Goal: Transaction & Acquisition: Purchase product/service

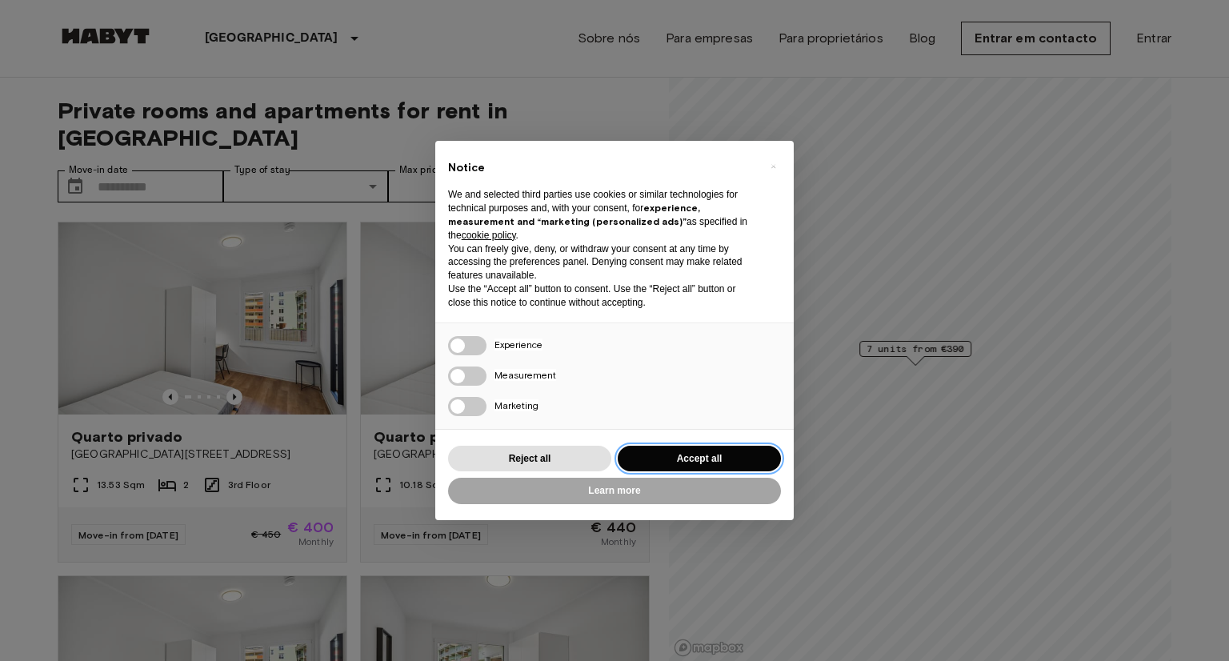
click at [678, 455] on button "Accept all" at bounding box center [699, 459] width 163 height 26
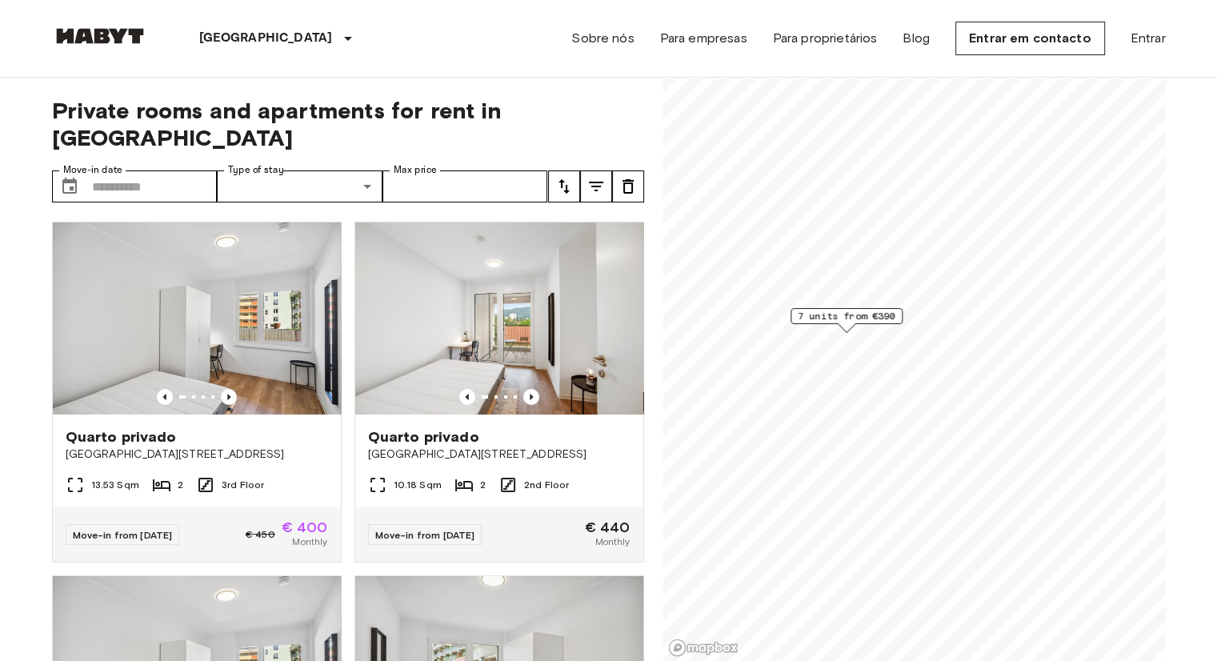
click at [601, 177] on icon "tune" at bounding box center [595, 186] width 19 height 19
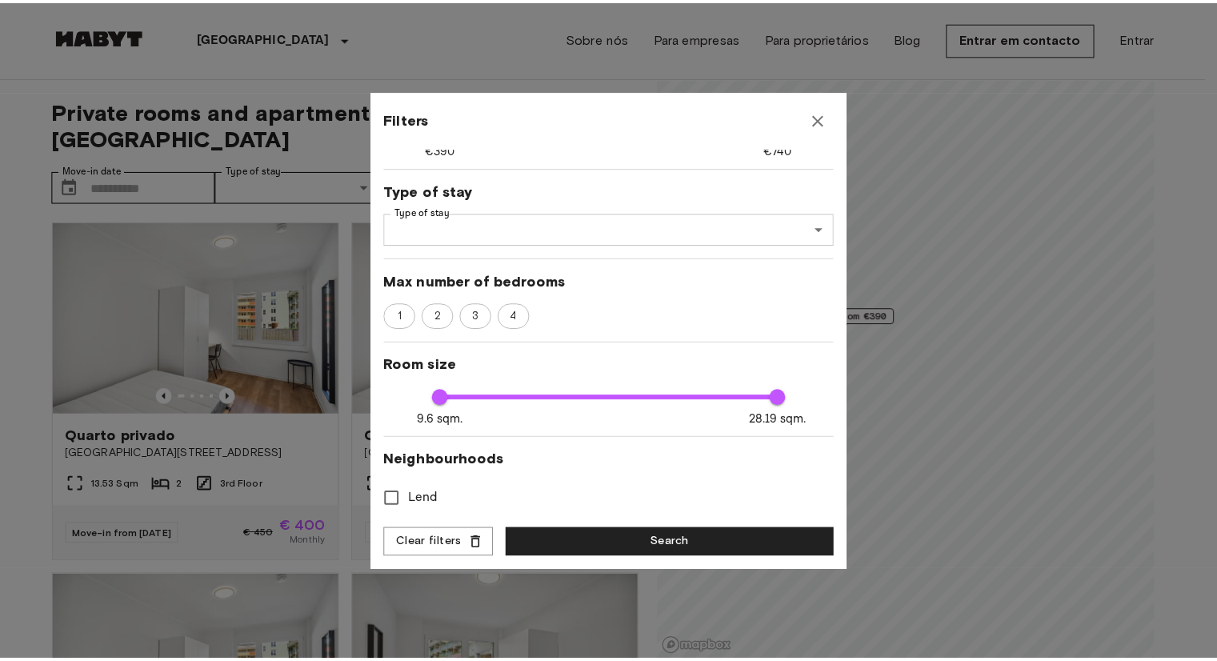
scroll to position [165, 0]
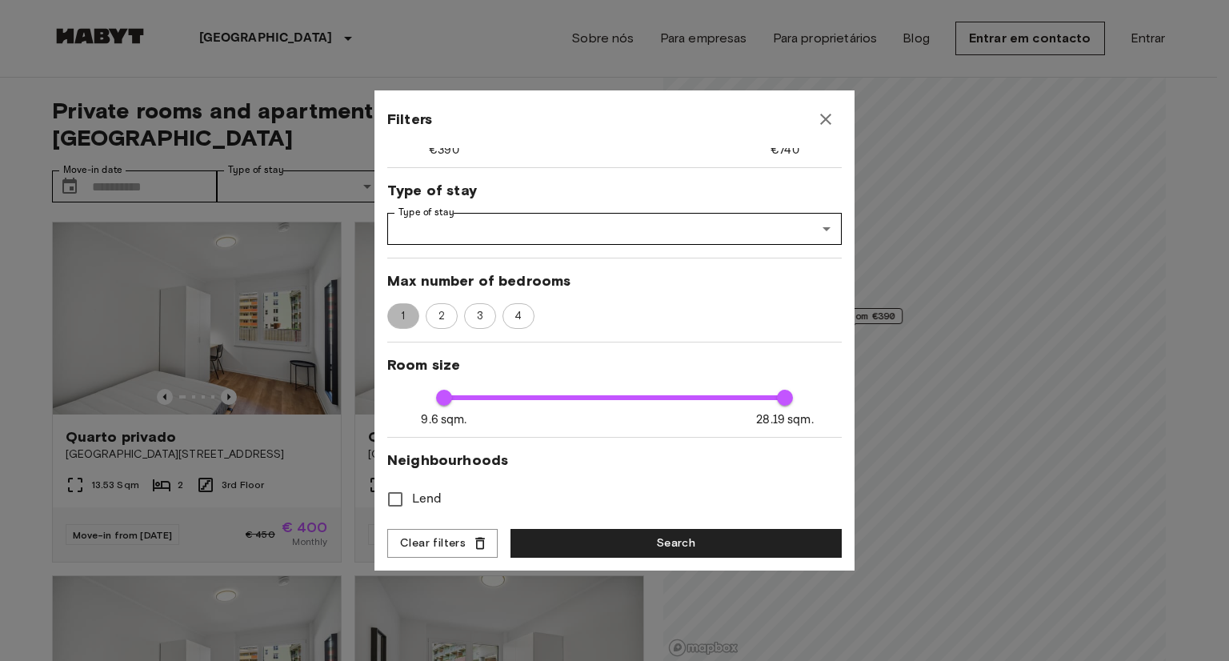
click at [411, 308] on span "1" at bounding box center [403, 316] width 22 height 16
type input "****"
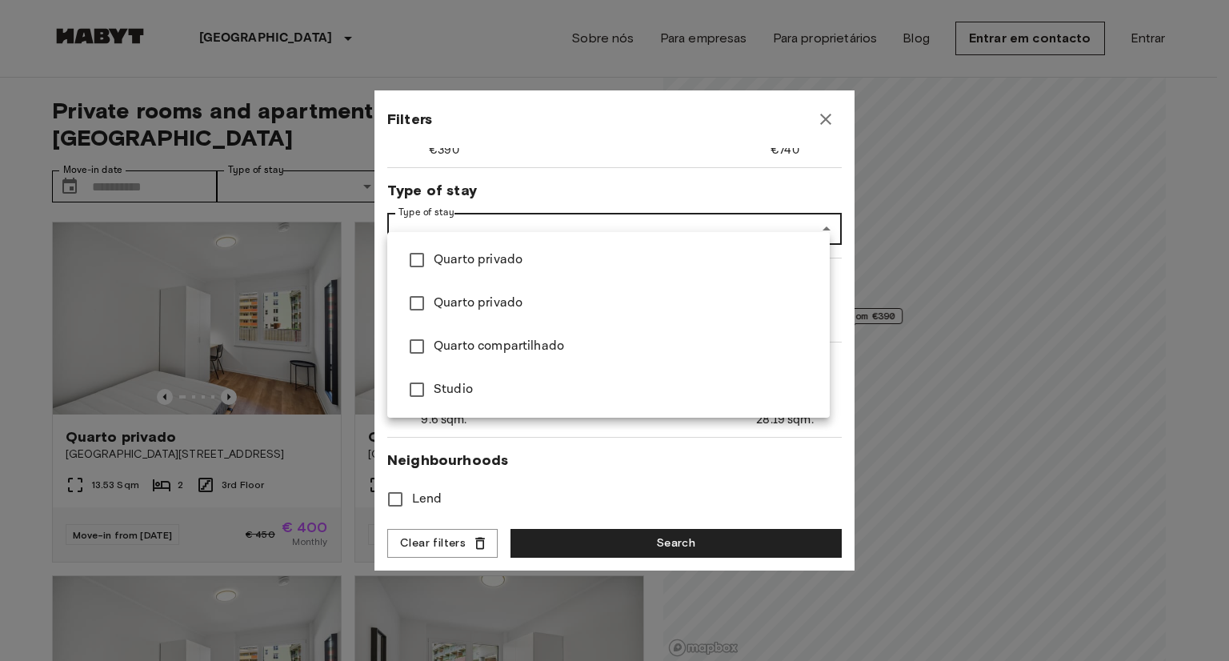
type input "******"
type input "****"
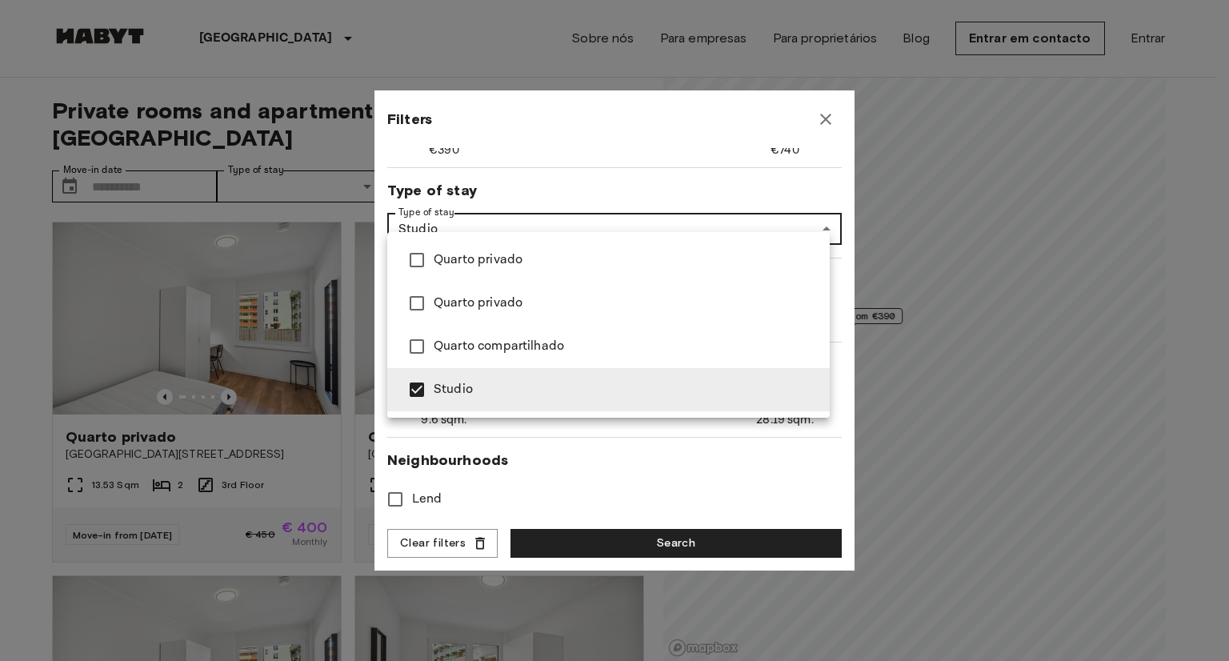
click at [607, 543] on div at bounding box center [614, 330] width 1229 height 661
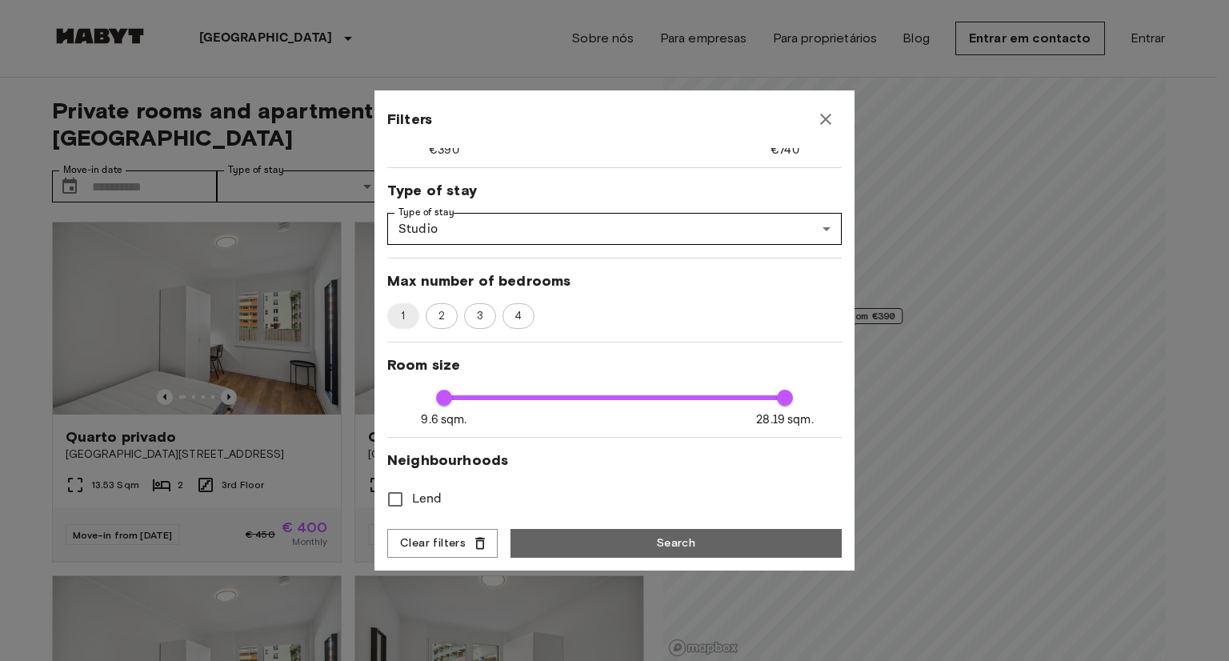
click at [607, 543] on button "Search" at bounding box center [675, 544] width 331 height 30
type input "******"
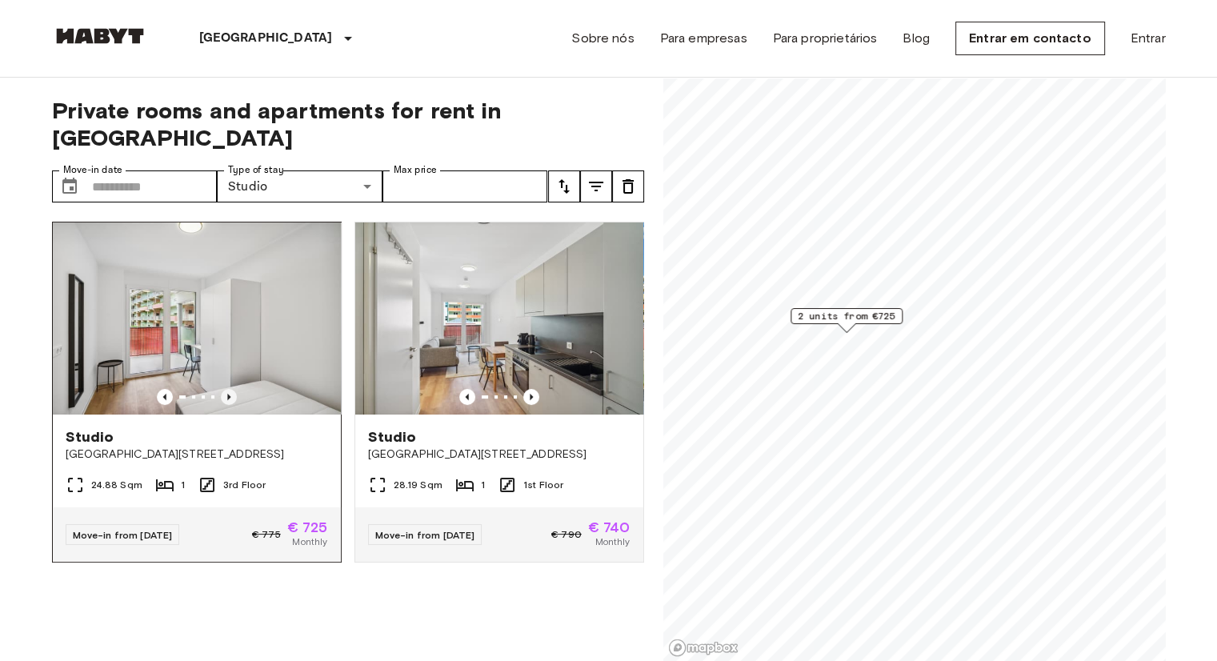
click at [222, 389] on icon "Previous image" at bounding box center [229, 397] width 16 height 16
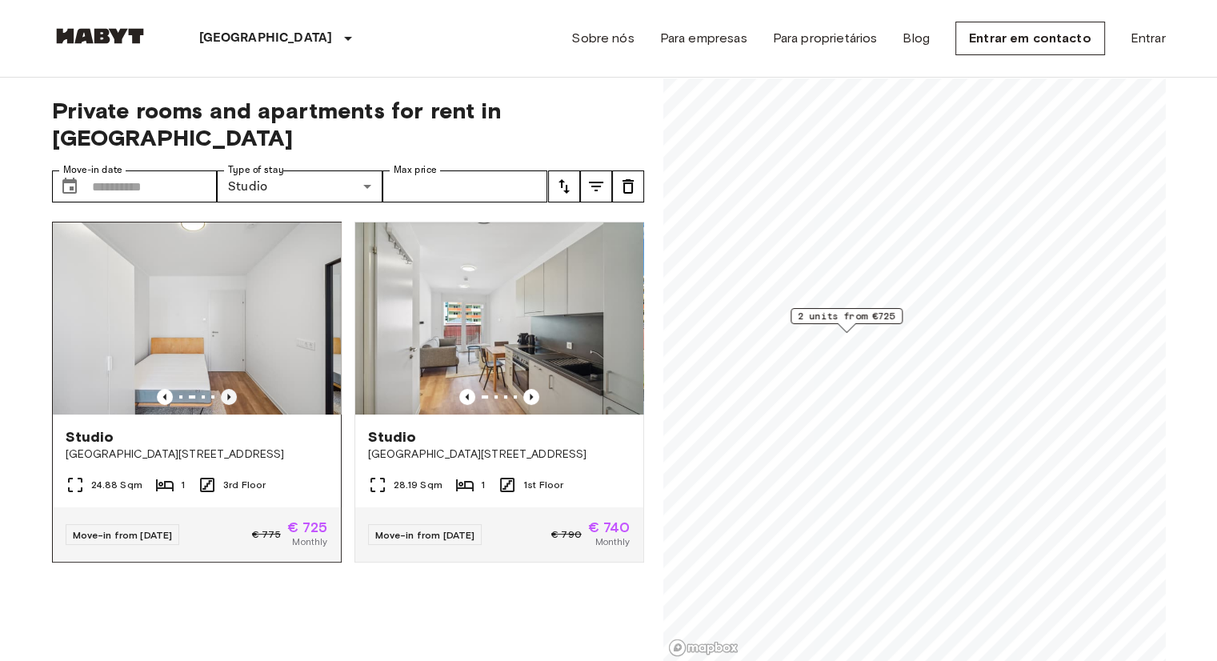
click at [222, 389] on icon "Previous image" at bounding box center [229, 397] width 16 height 16
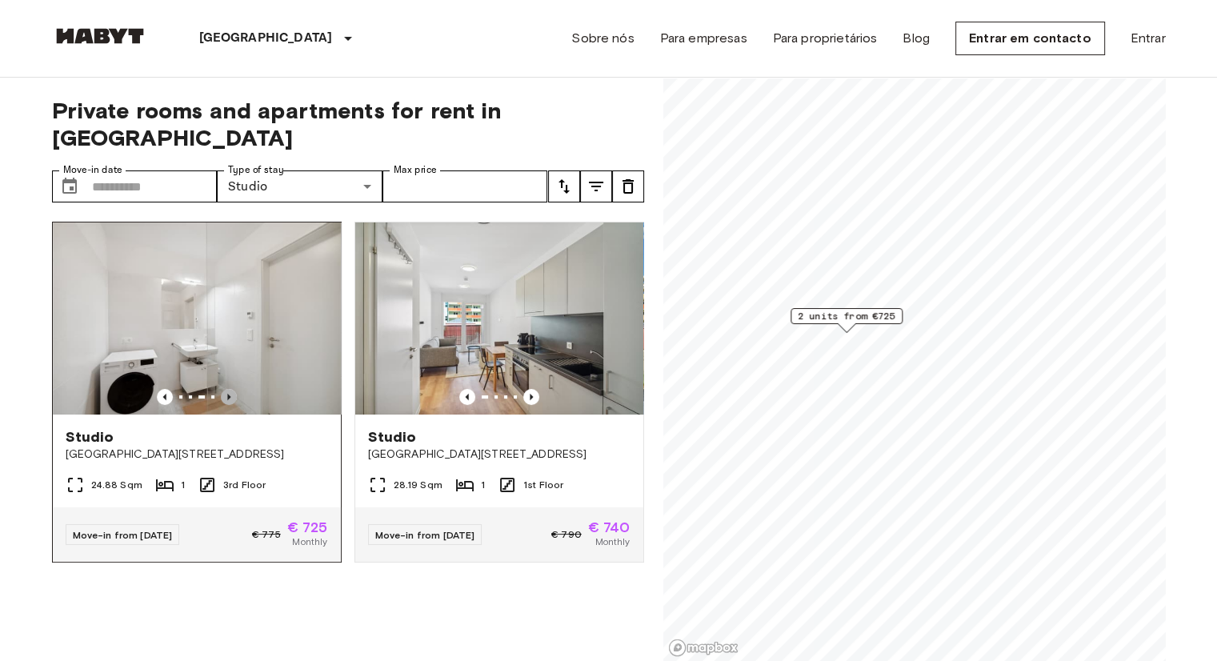
click at [222, 389] on icon "Previous image" at bounding box center [229, 397] width 16 height 16
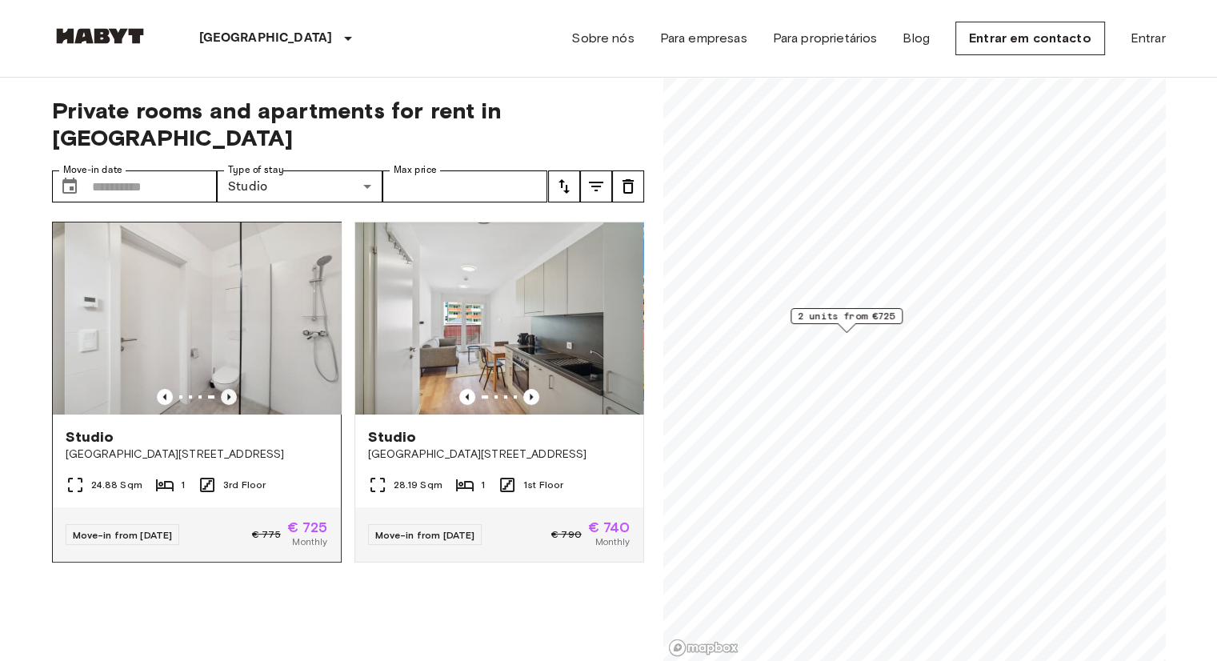
click at [222, 389] on icon "Previous image" at bounding box center [229, 397] width 16 height 16
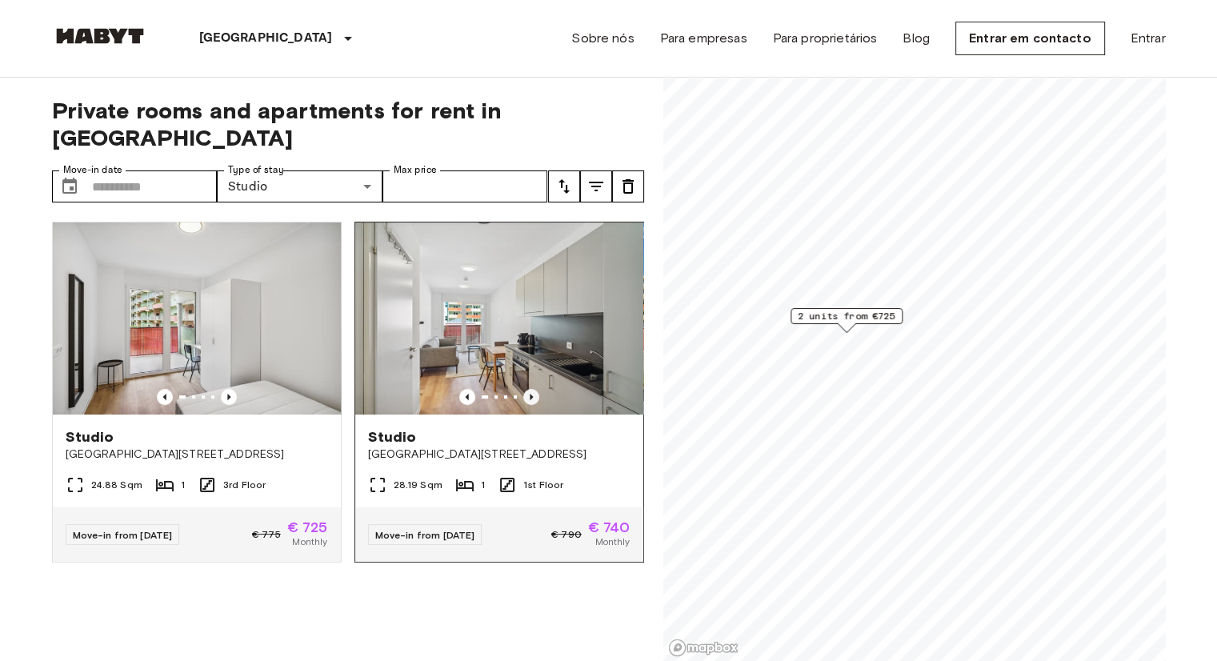
click at [530, 394] on icon "Previous image" at bounding box center [531, 397] width 3 height 6
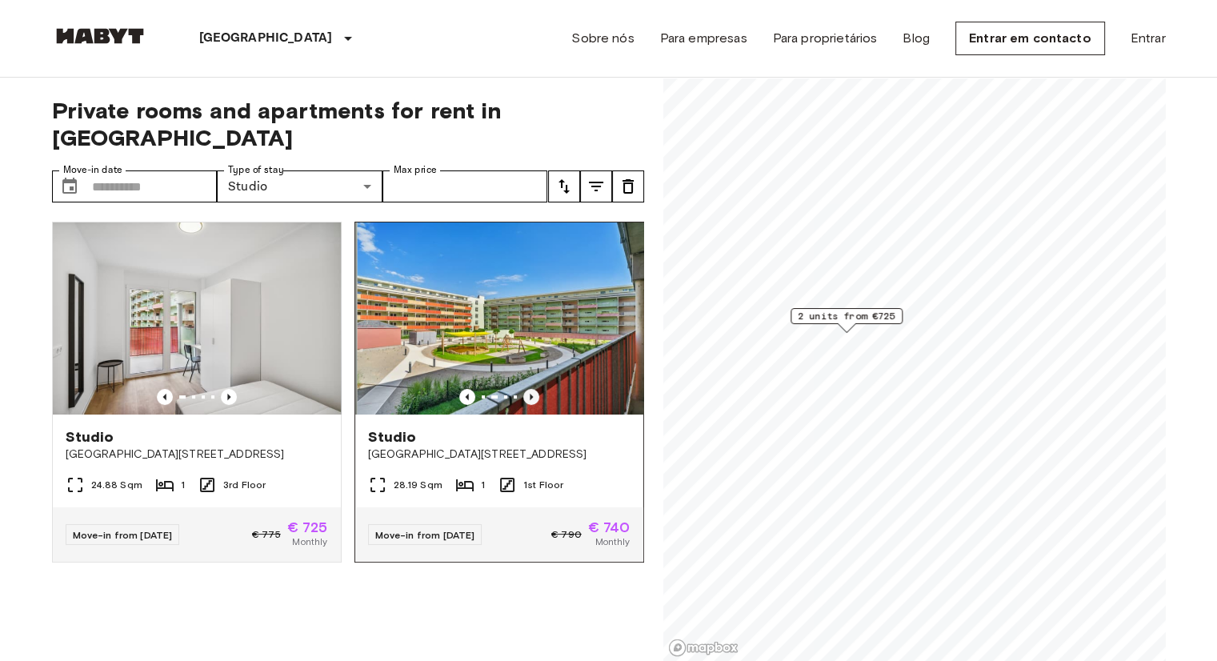
click at [530, 394] on icon "Previous image" at bounding box center [531, 397] width 3 height 6
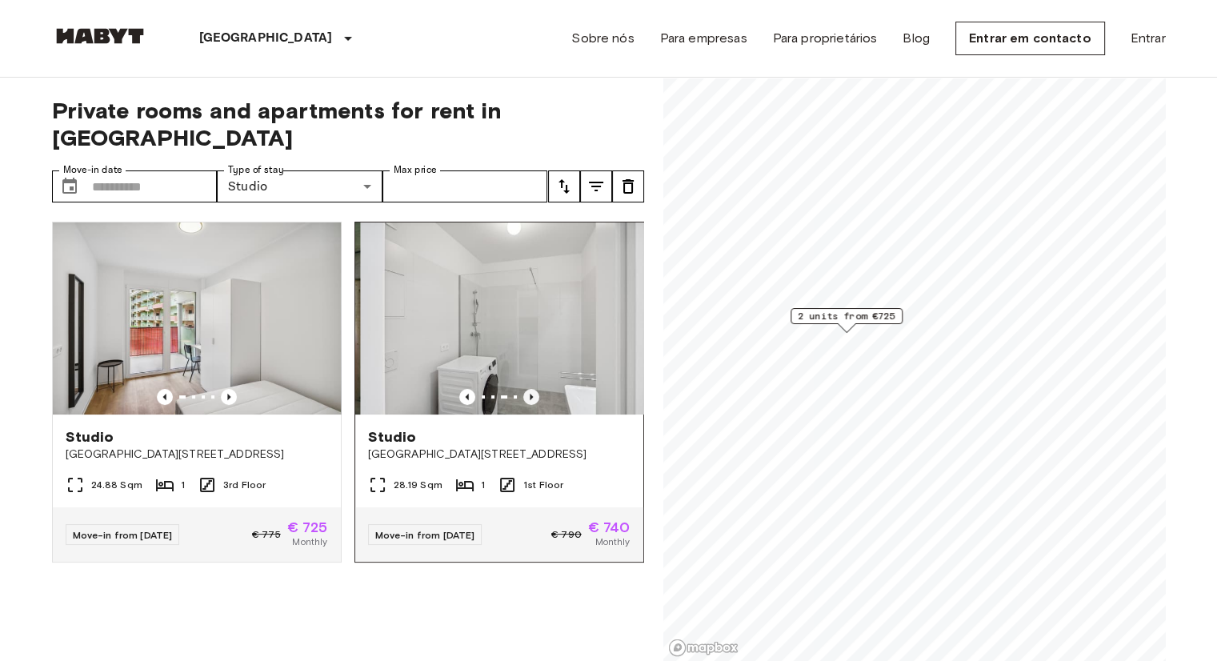
click at [530, 394] on icon "Previous image" at bounding box center [531, 397] width 3 height 6
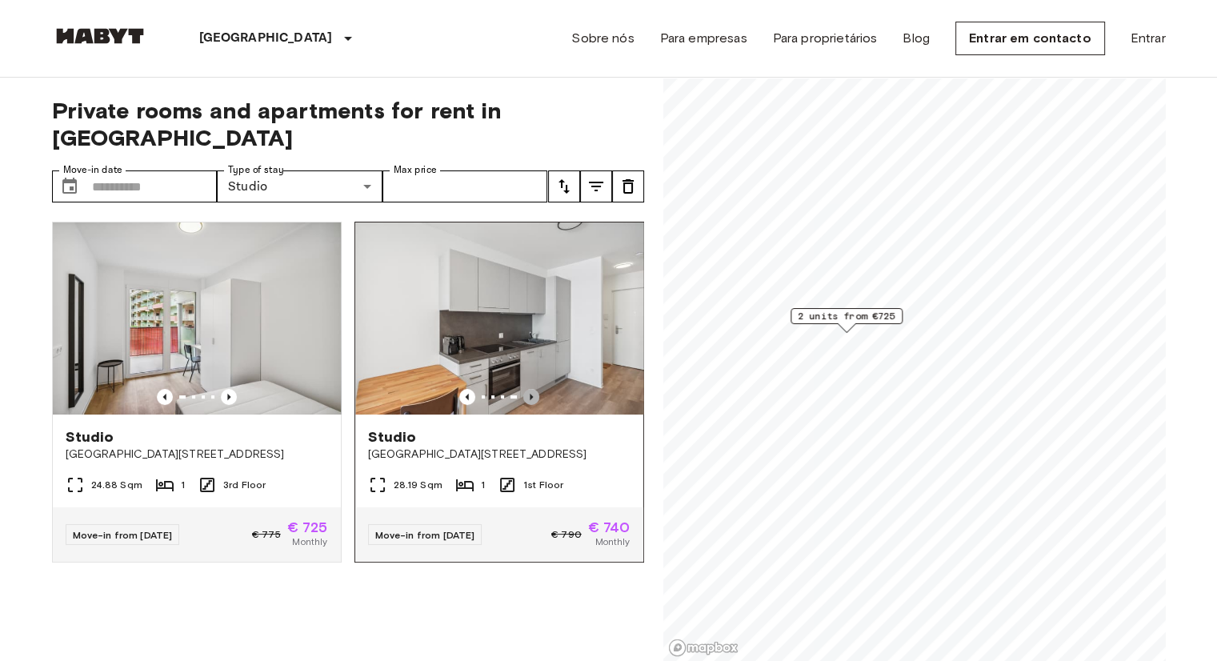
click at [530, 394] on icon "Previous image" at bounding box center [531, 397] width 3 height 6
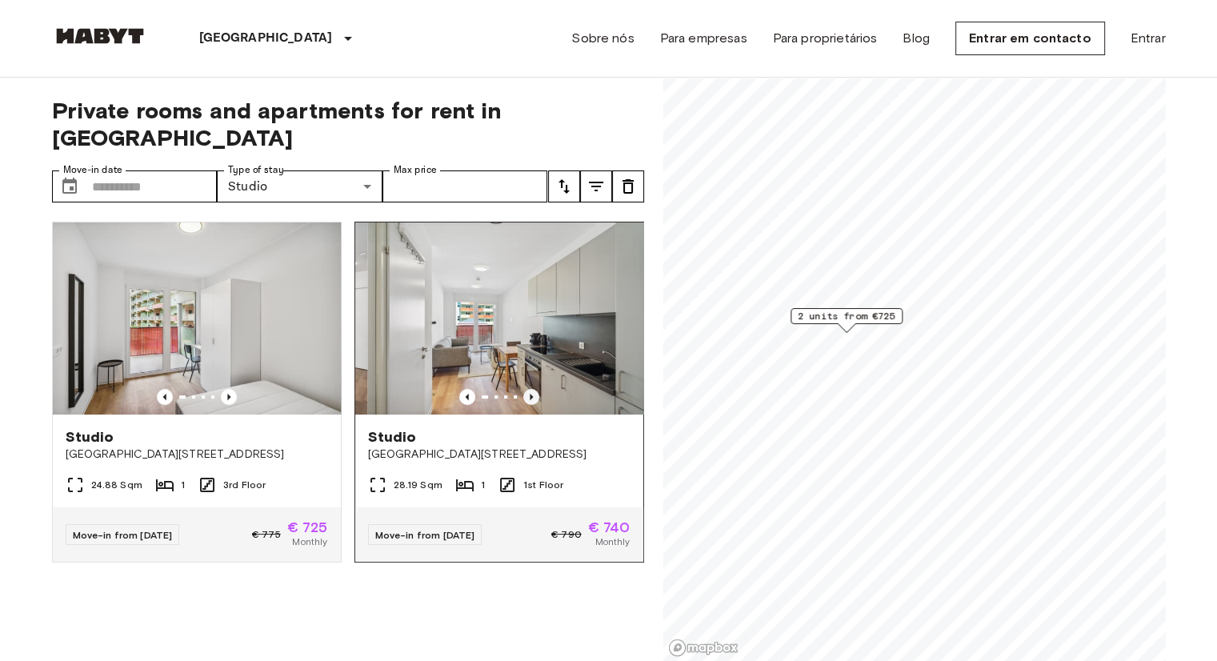
click at [530, 394] on icon "Previous image" at bounding box center [531, 397] width 3 height 6
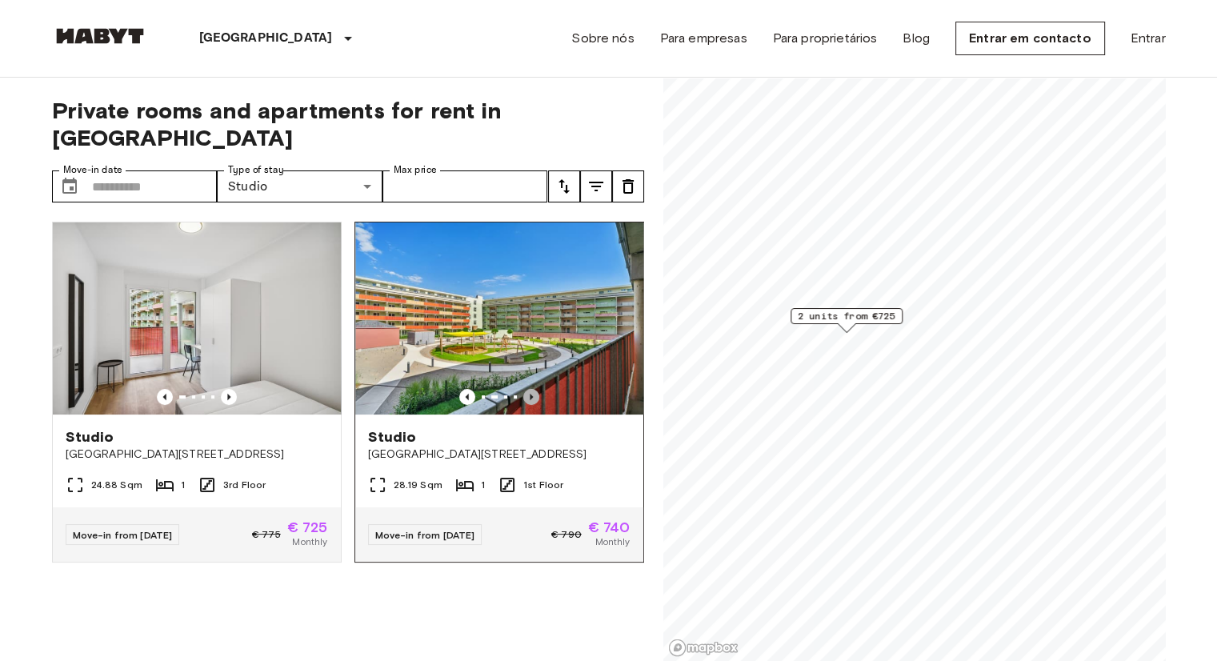
click at [530, 394] on icon "Previous image" at bounding box center [531, 397] width 3 height 6
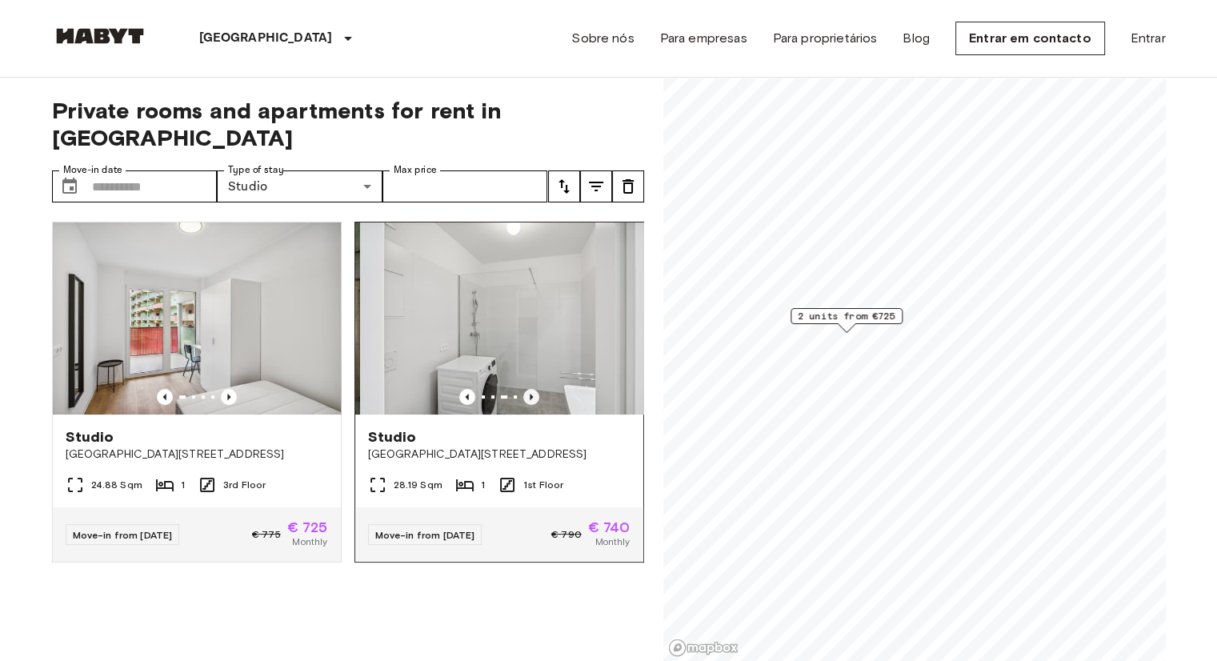
click at [530, 394] on icon "Previous image" at bounding box center [531, 397] width 3 height 6
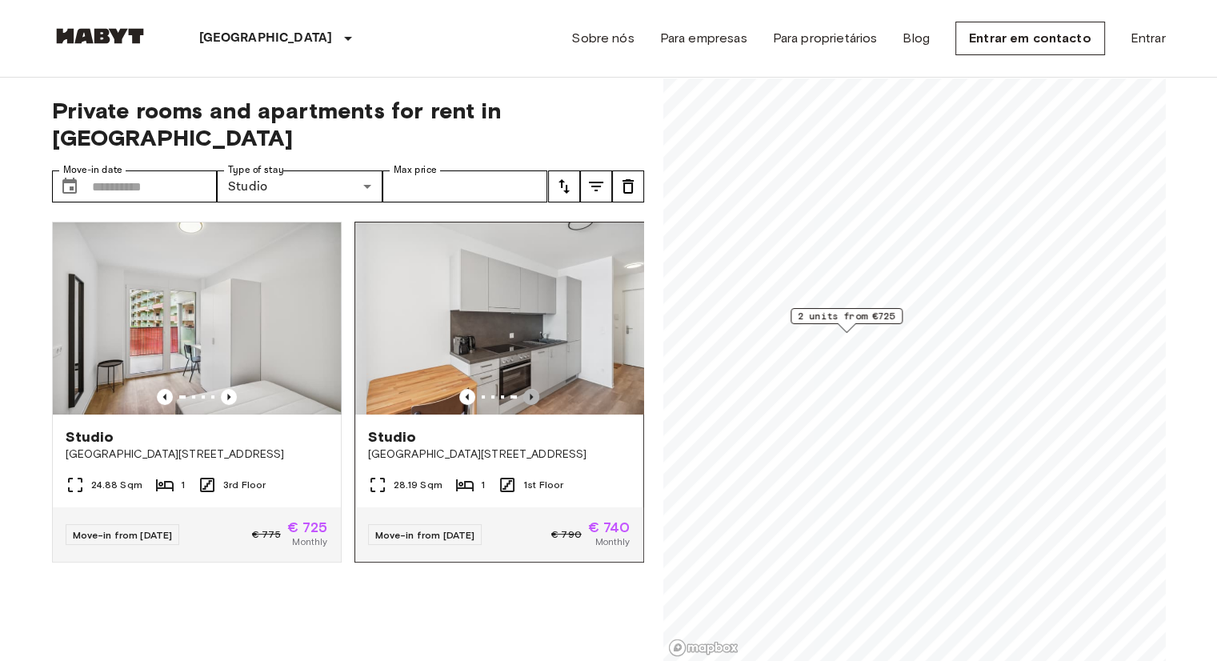
click at [530, 394] on icon "Previous image" at bounding box center [531, 397] width 3 height 6
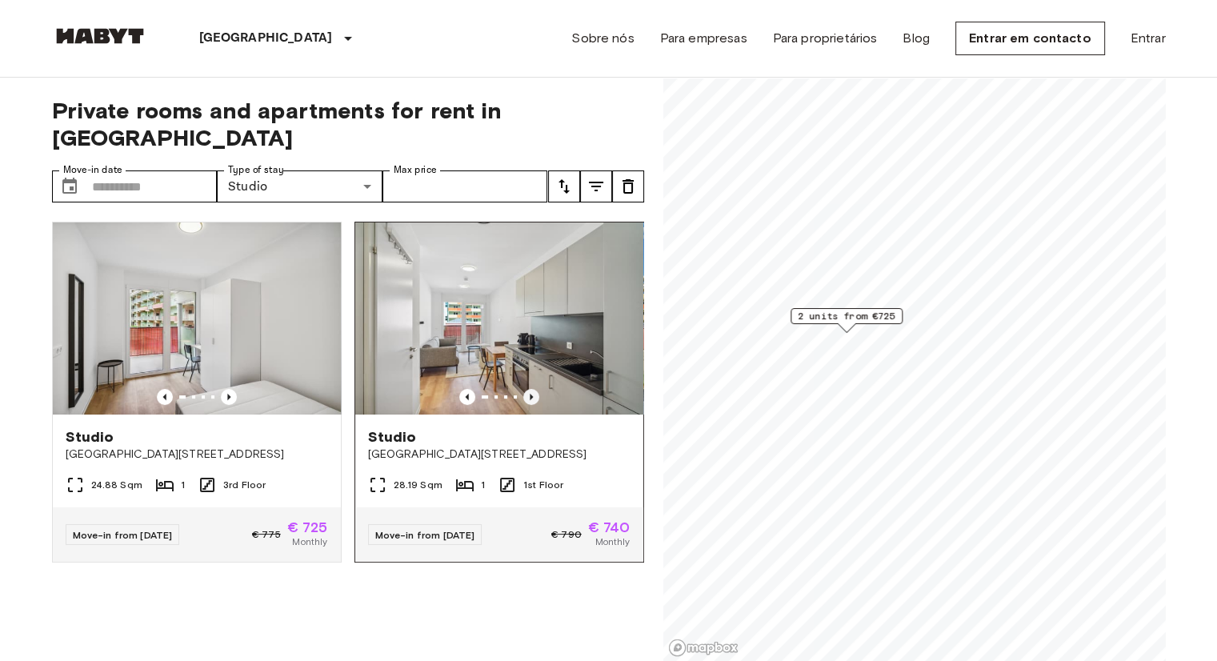
click at [530, 394] on icon "Previous image" at bounding box center [531, 397] width 3 height 6
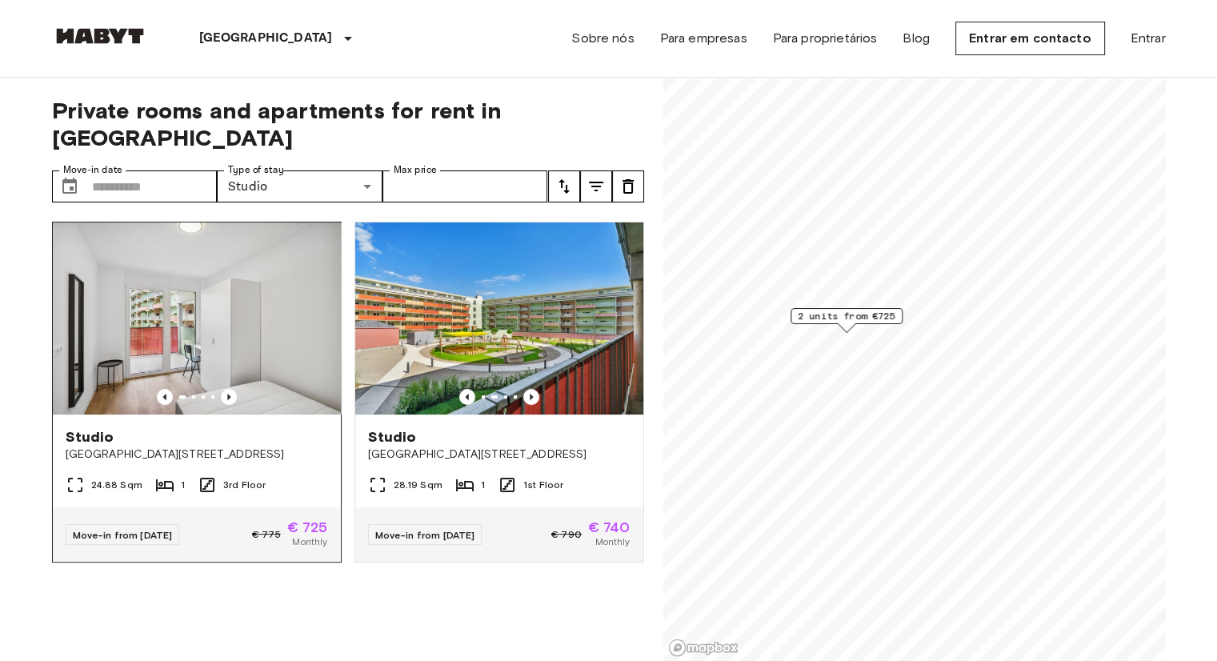
click at [228, 353] on img at bounding box center [197, 318] width 288 height 192
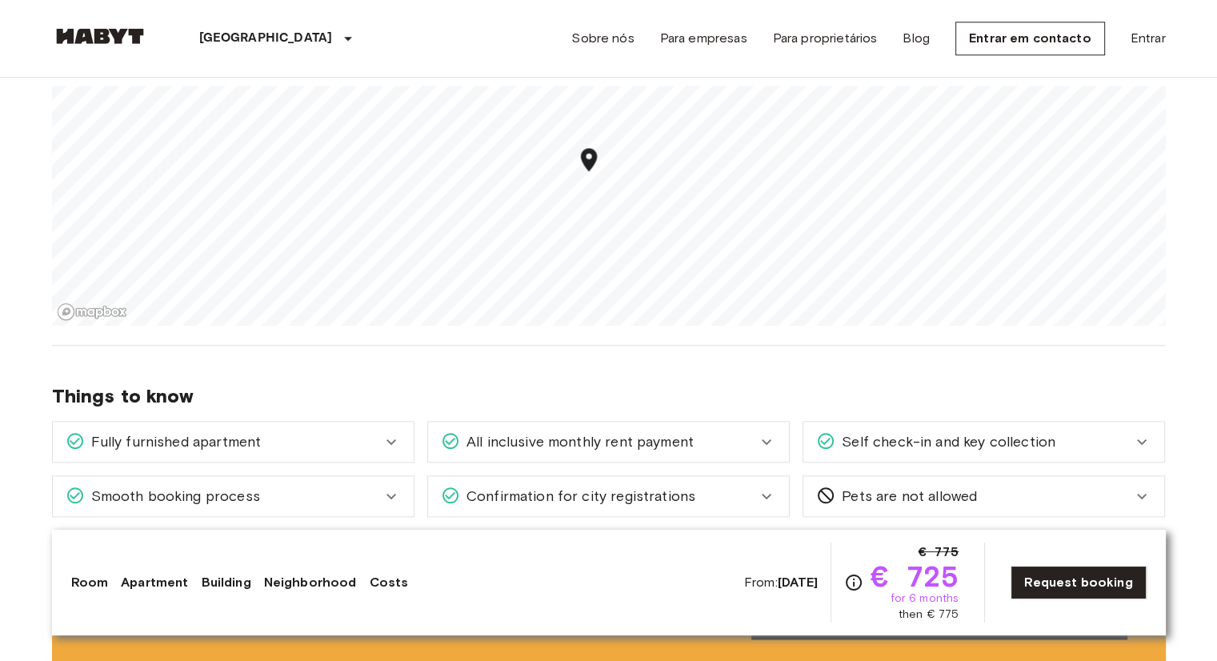
scroll to position [1730, 0]
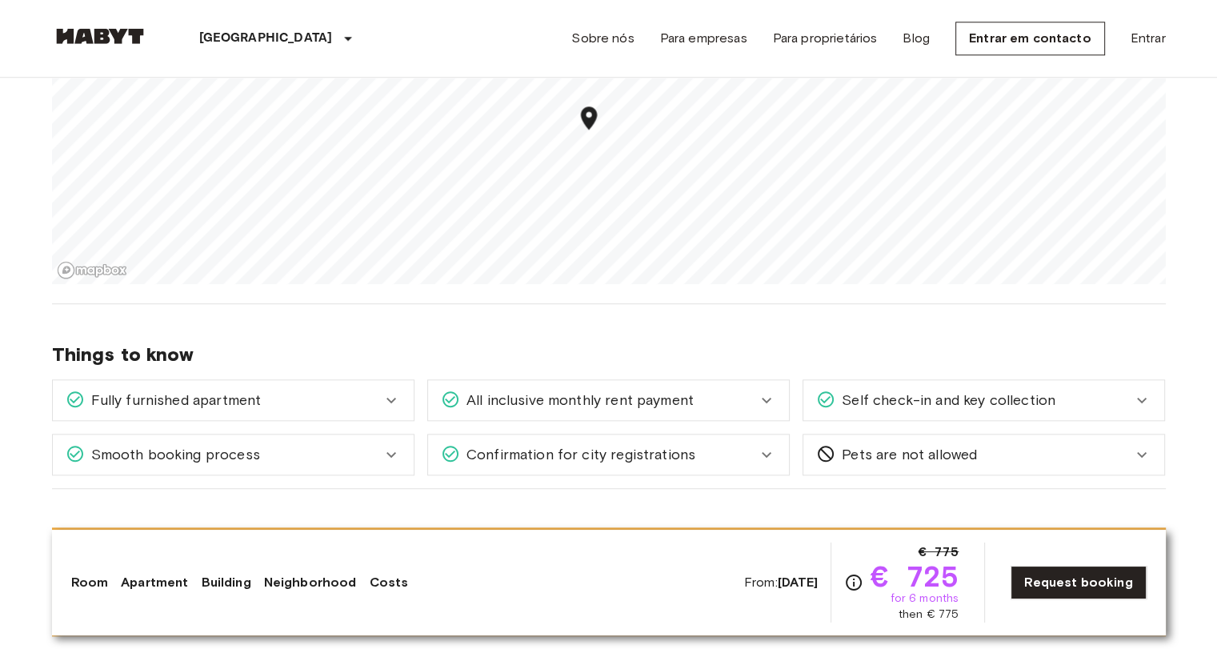
click at [759, 402] on icon at bounding box center [766, 399] width 19 height 19
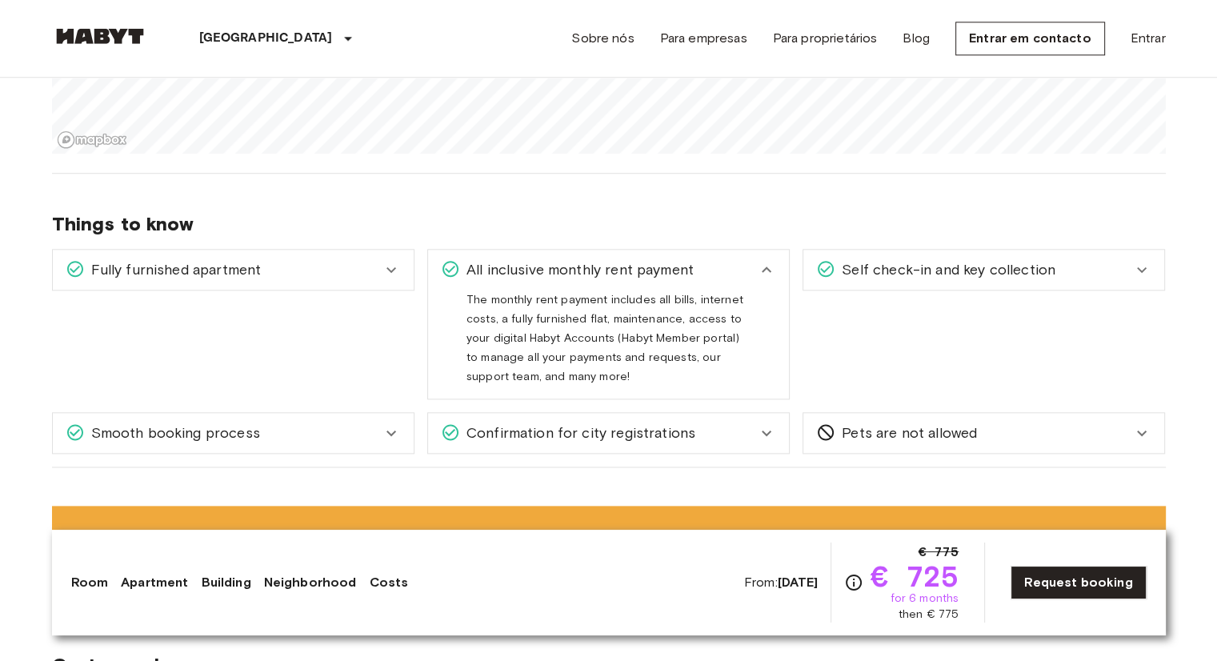
scroll to position [1861, 0]
click at [765, 262] on icon at bounding box center [766, 268] width 19 height 19
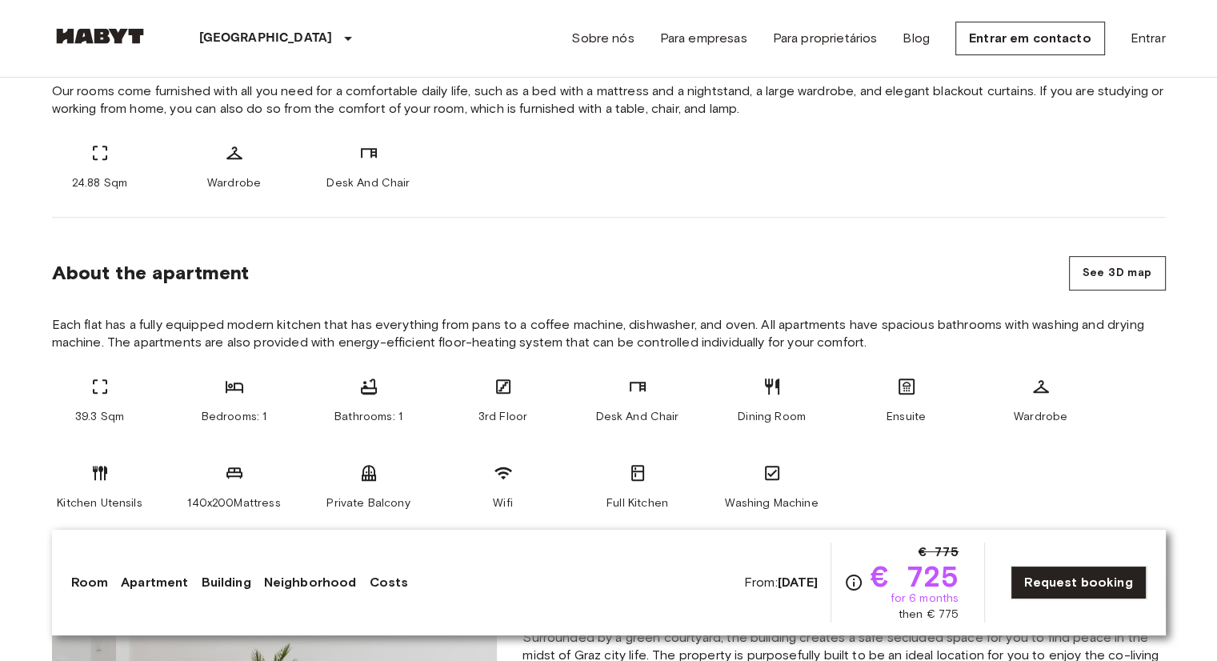
scroll to position [667, 0]
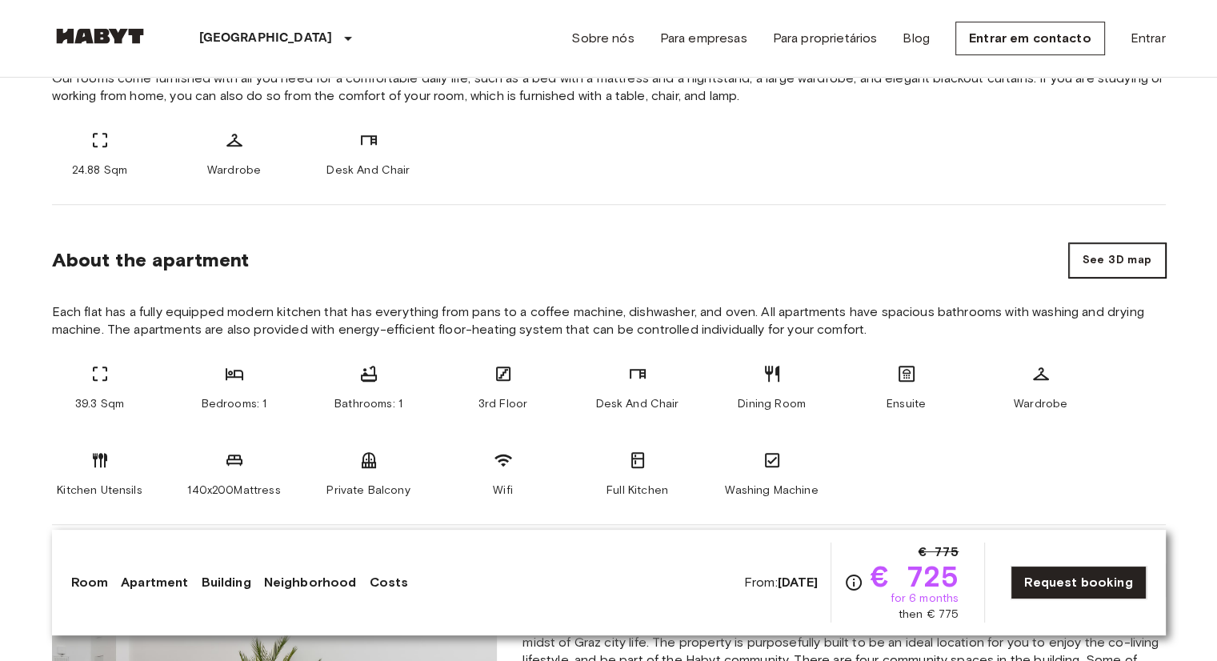
click at [1098, 257] on button "See 3D map" at bounding box center [1117, 260] width 97 height 34
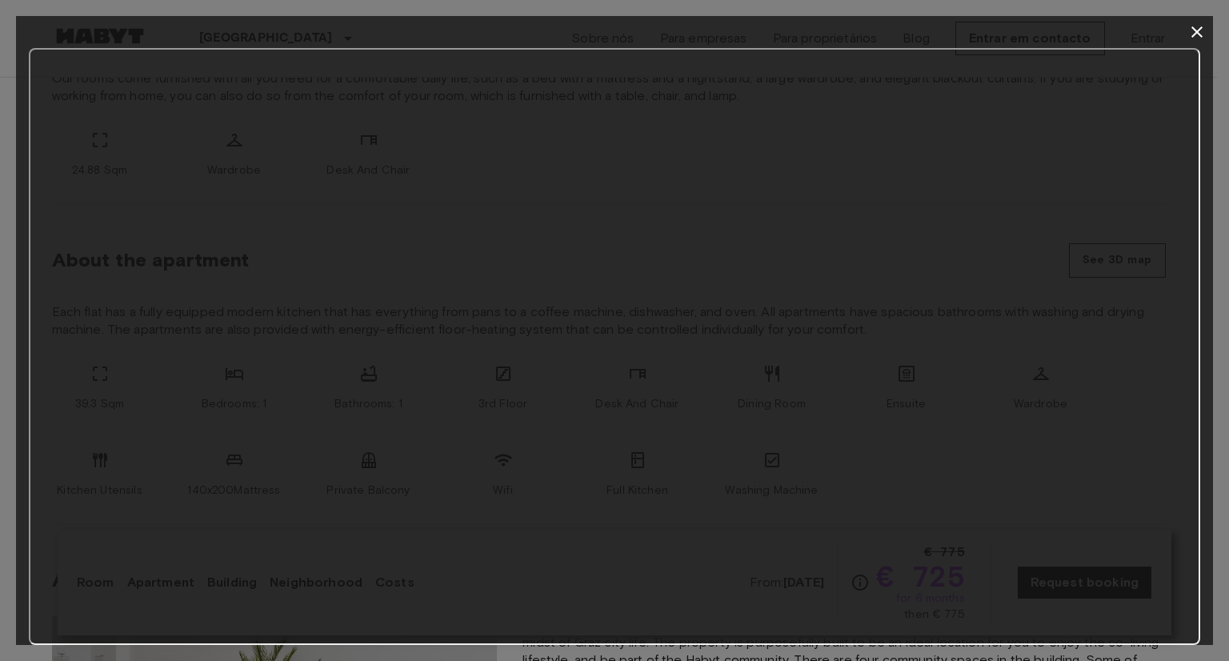
click at [1198, 28] on icon "button" at bounding box center [1196, 31] width 19 height 19
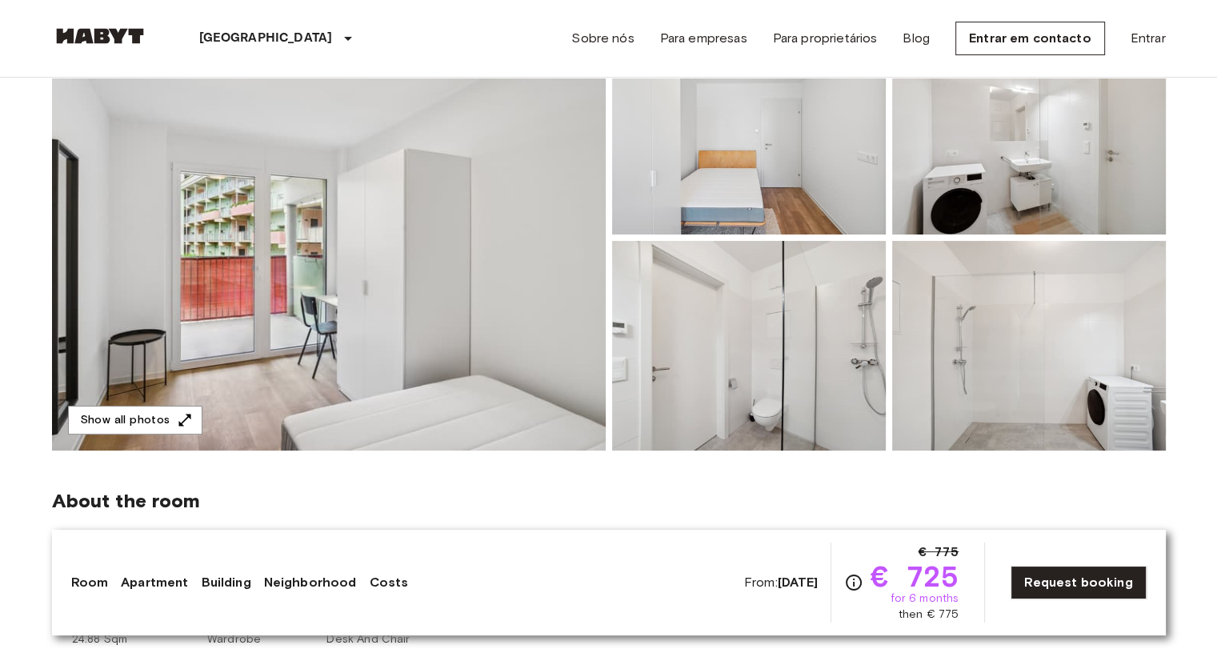
scroll to position [192, 0]
